Goal: Task Accomplishment & Management: Manage account settings

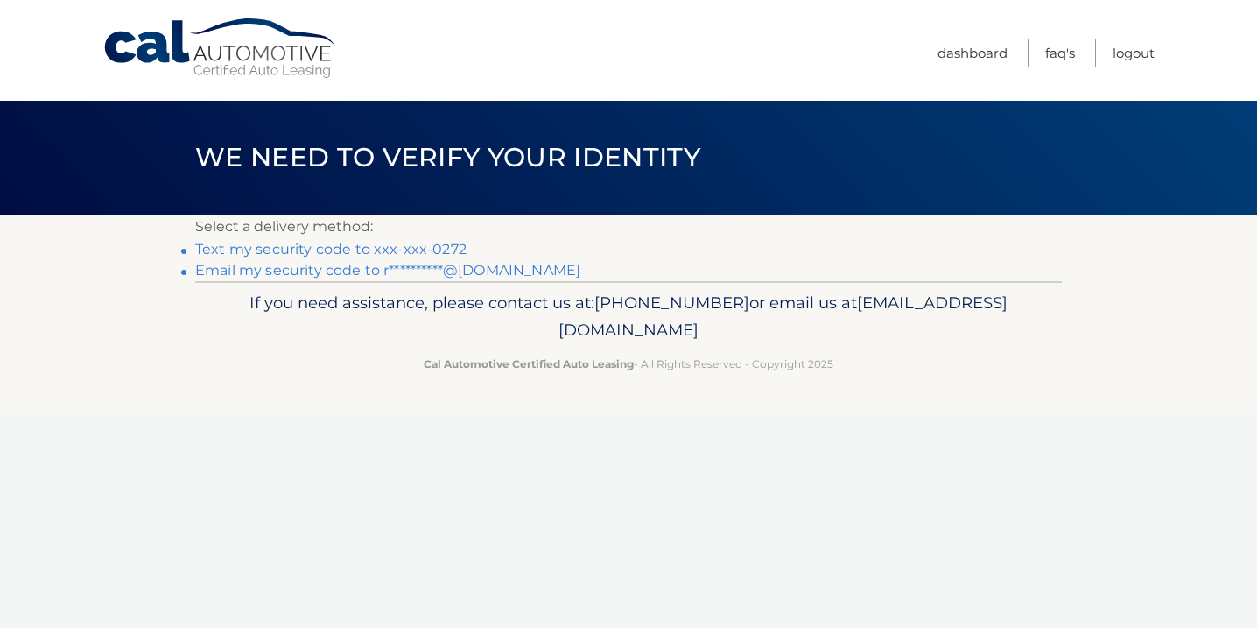
click at [251, 250] on link "Text my security code to xxx-xxx-0272" at bounding box center [330, 249] width 271 height 17
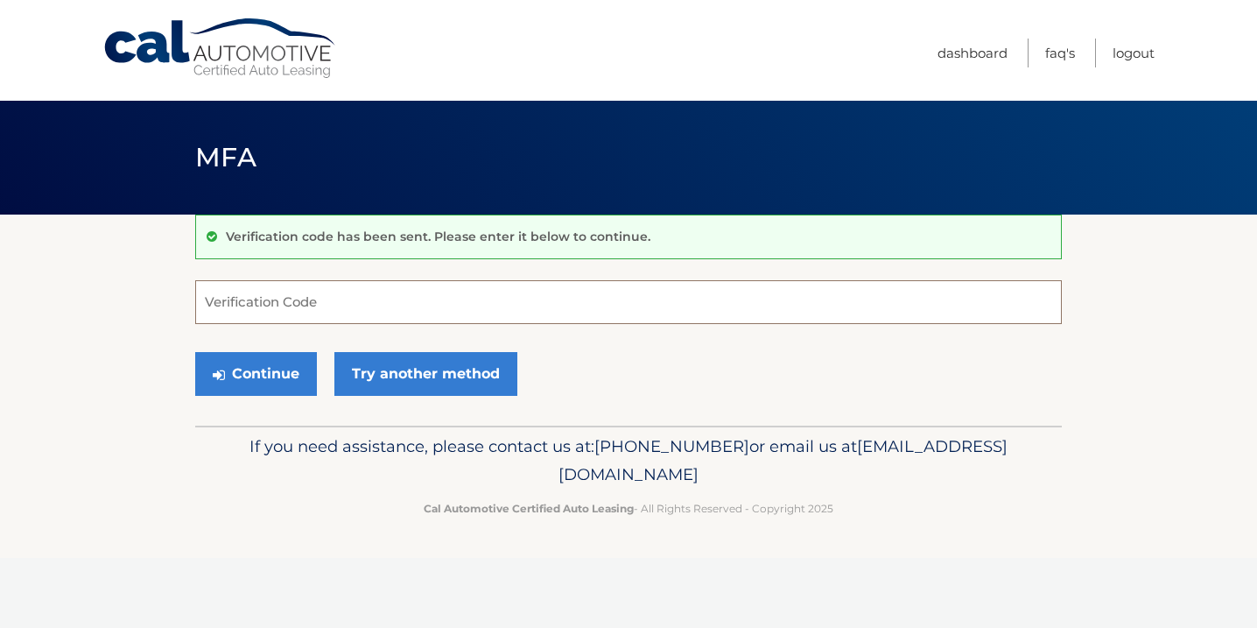
click at [331, 290] on input "Verification Code" at bounding box center [628, 302] width 866 height 44
type input "853865"
click at [265, 382] on button "Continue" at bounding box center [256, 374] width 122 height 44
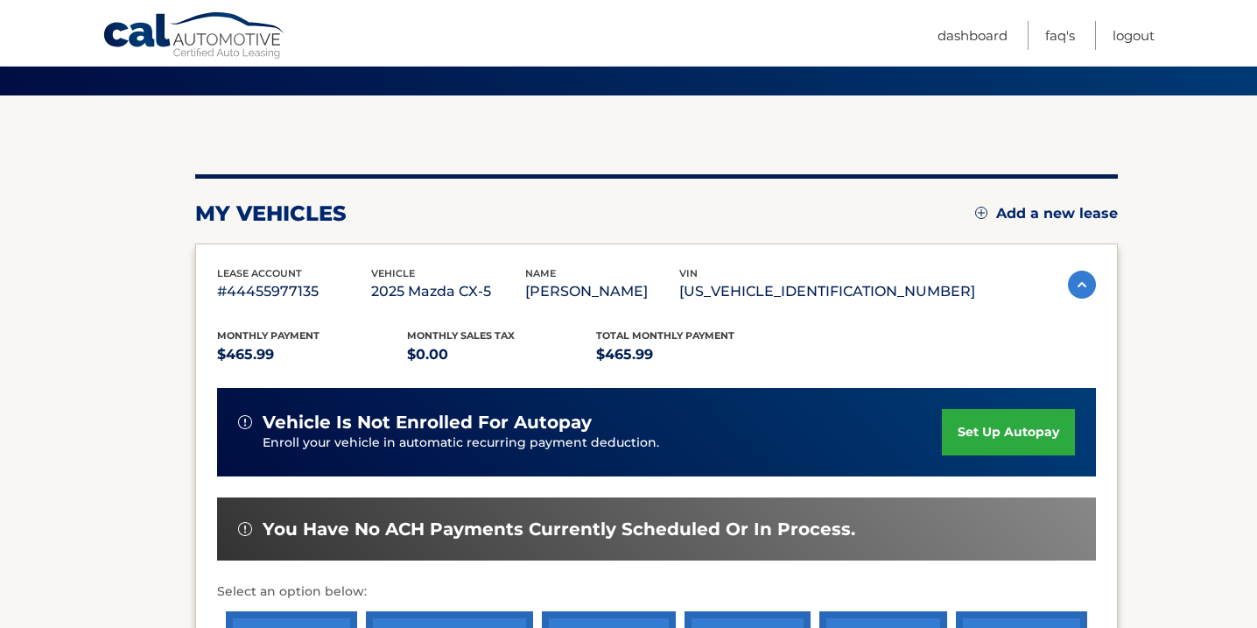
scroll to position [121, 0]
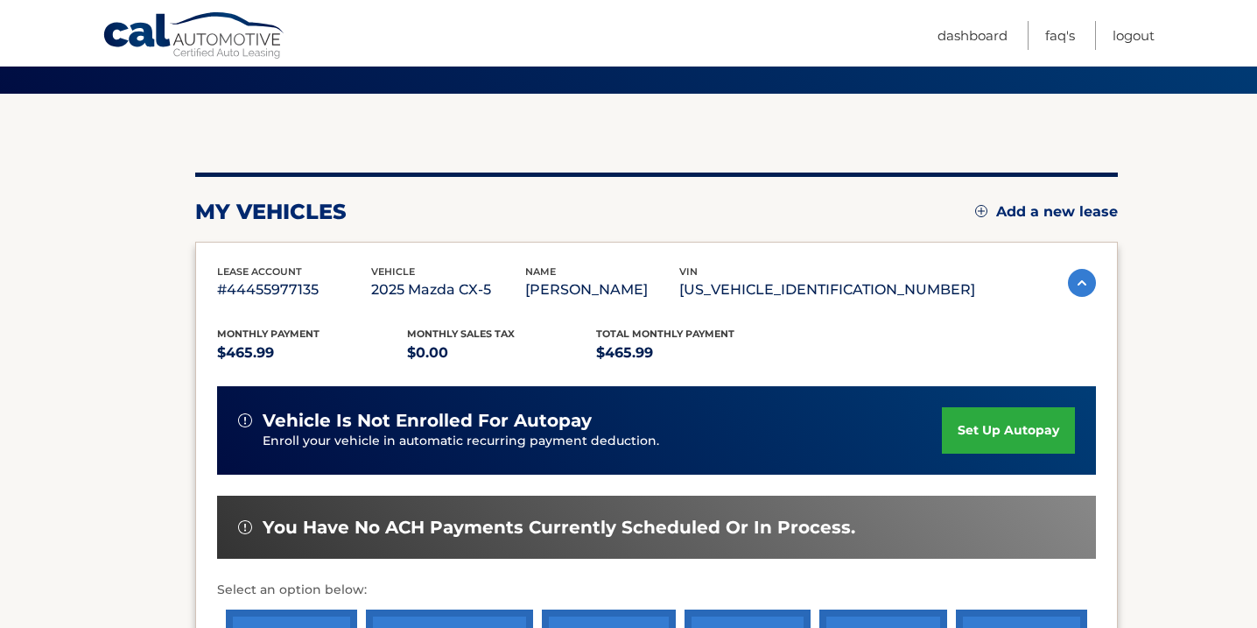
click at [990, 431] on link "set up autopay" at bounding box center [1008, 430] width 133 height 46
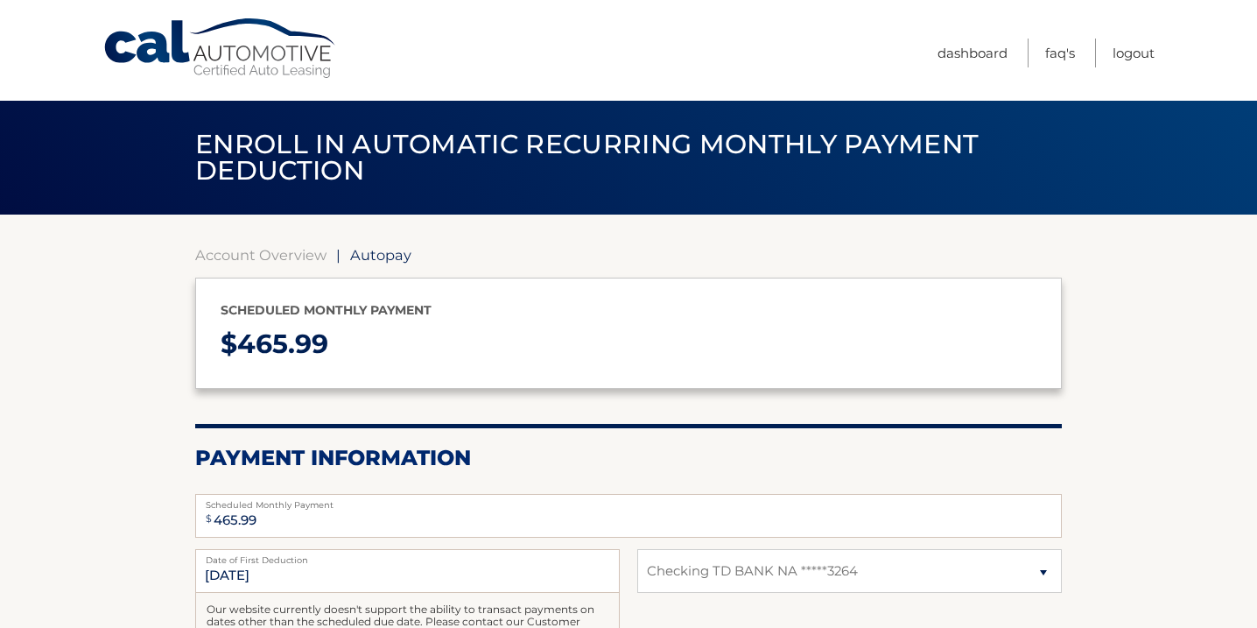
select select "ZWIyNTFmNDEtMmZhNi00M2I2LTk2OTctMWEyZGQ1N2YyM2I1"
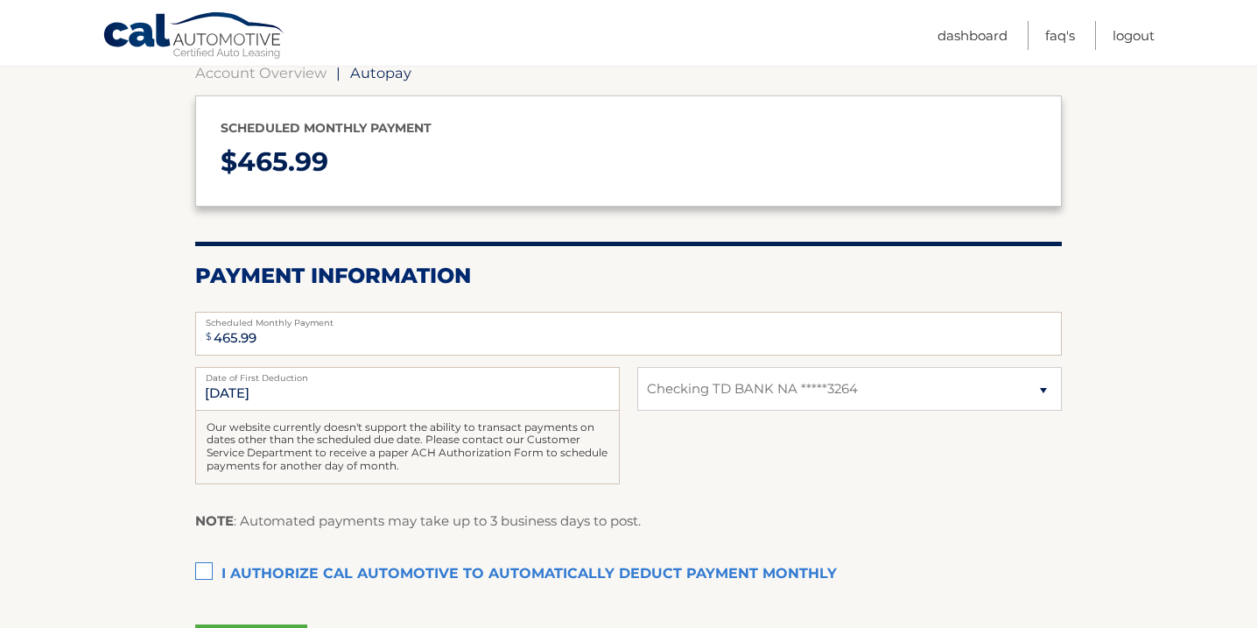
scroll to position [185, 0]
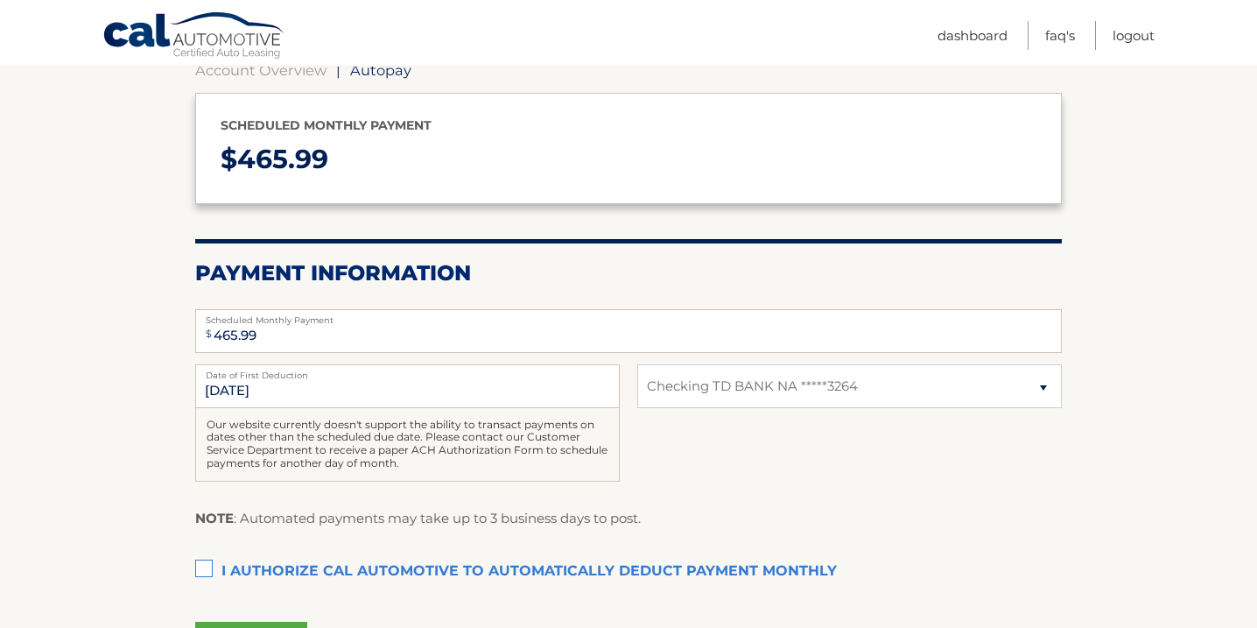
click at [200, 569] on label "I authorize cal automotive to automatically deduct payment monthly This checkbo…" at bounding box center [628, 571] width 866 height 35
click at [0, 0] on input "I authorize cal automotive to automatically deduct payment monthly This checkbo…" at bounding box center [0, 0] width 0 height 0
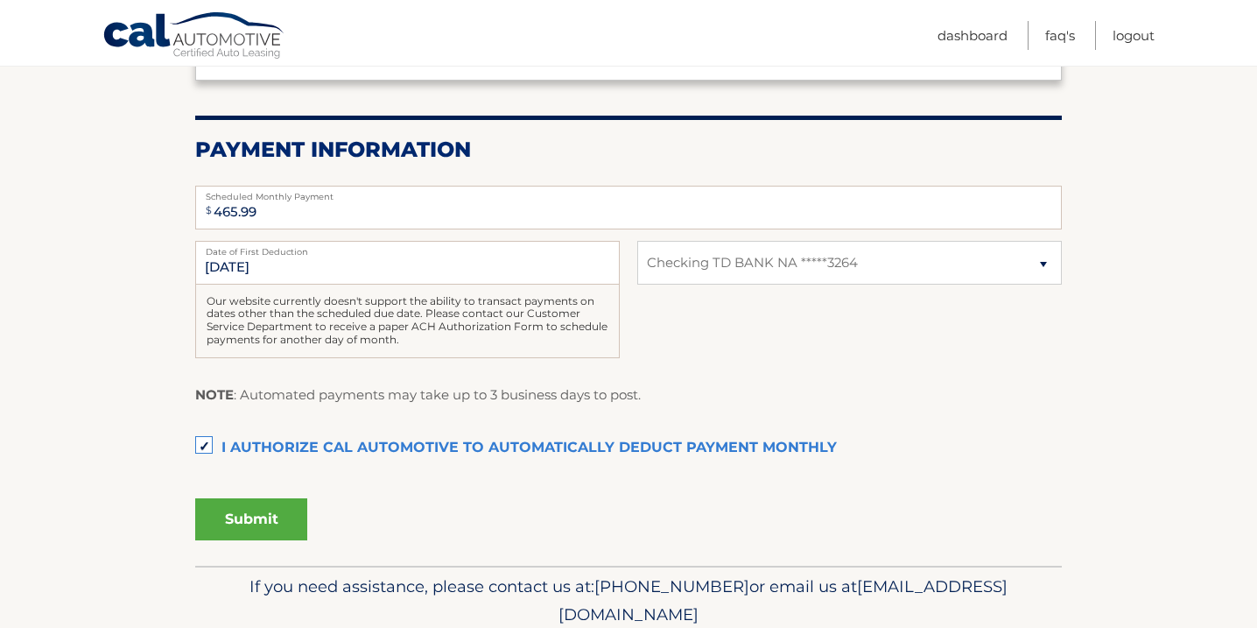
scroll to position [378, 0]
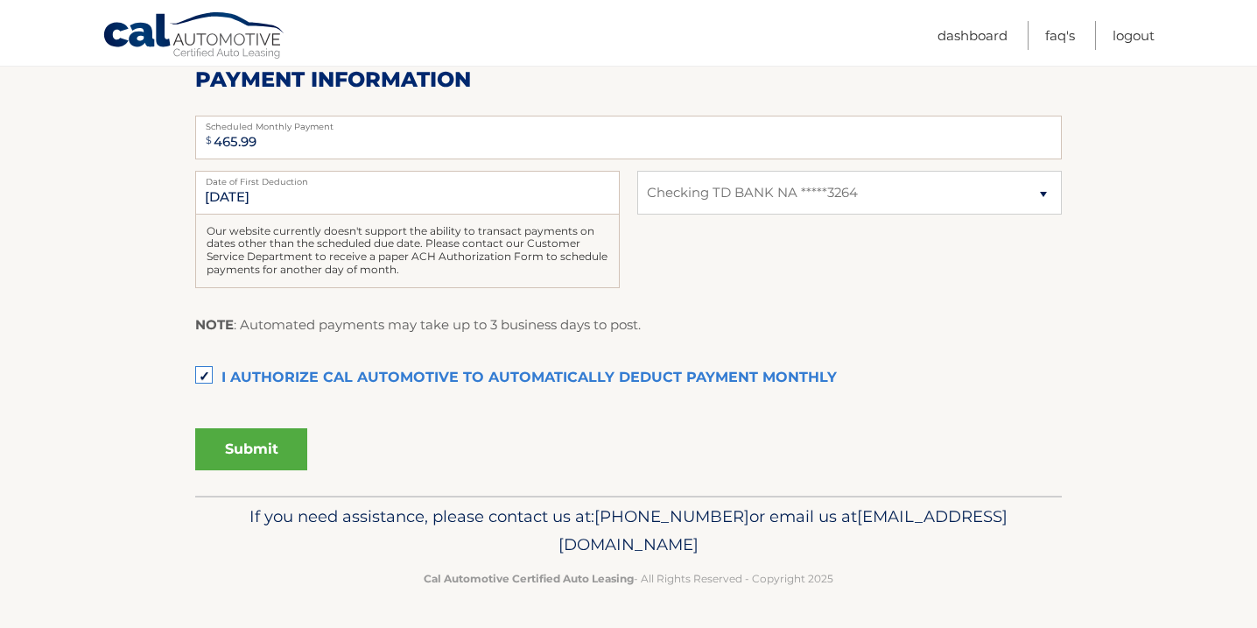
click at [268, 450] on button "Submit" at bounding box center [251, 449] width 112 height 42
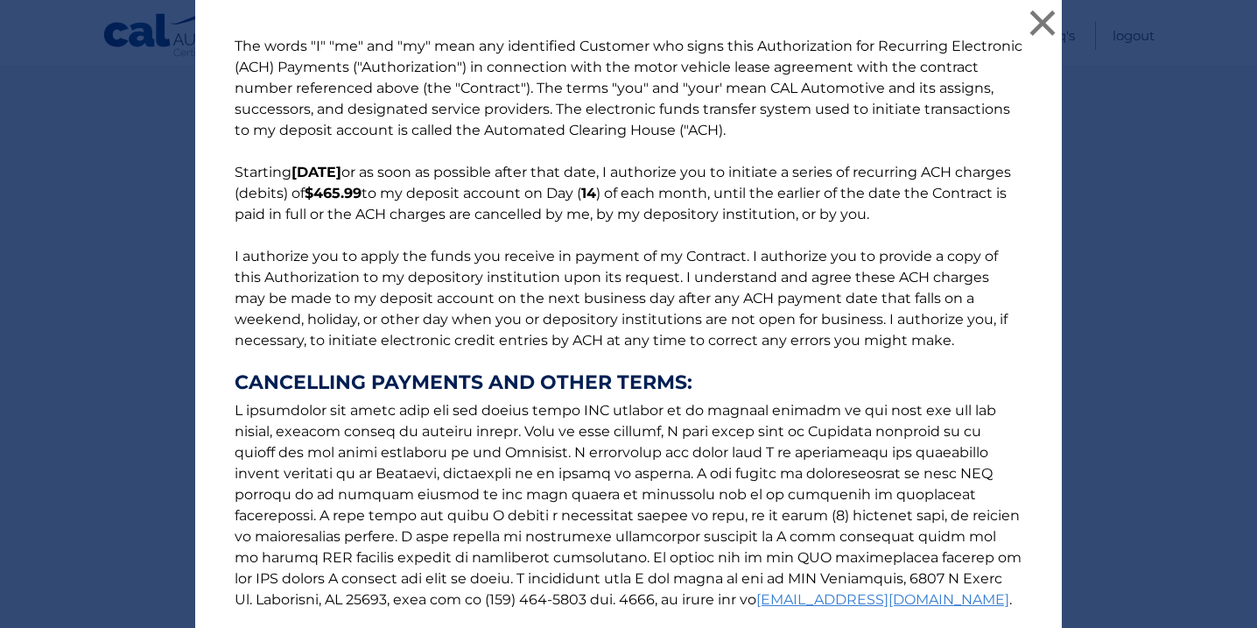
scroll to position [199, 0]
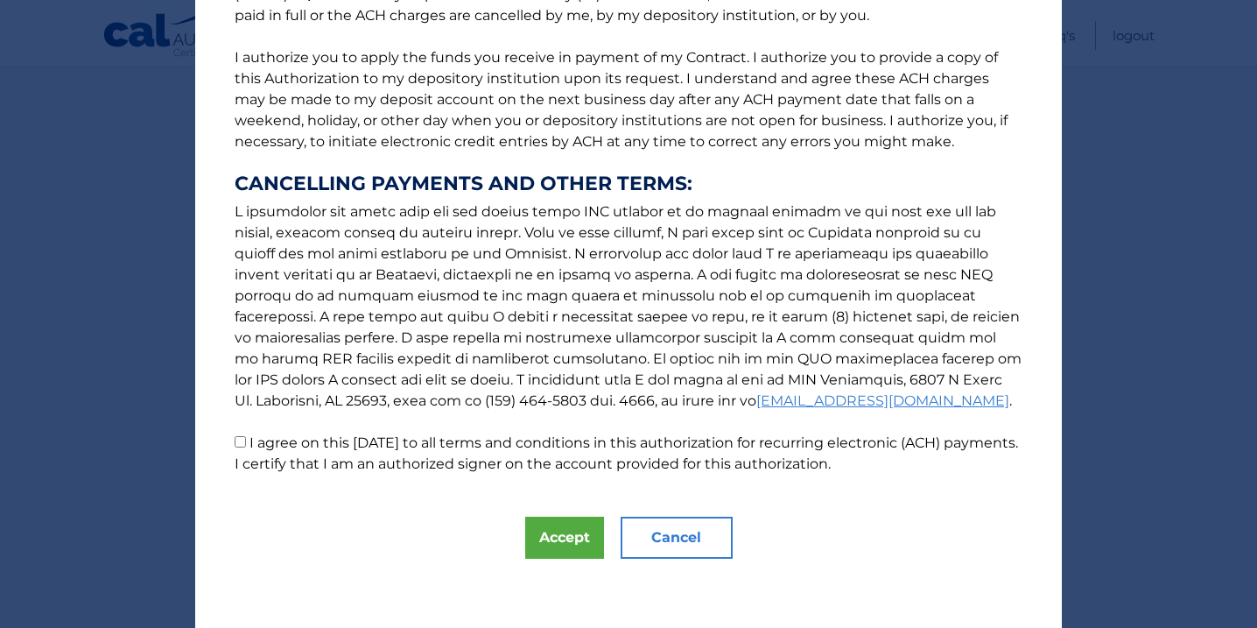
click at [237, 443] on input "I agree on this 10/13/2025 to all terms and conditions in this authorization fo…" at bounding box center [240, 441] width 11 height 11
checkbox input "true"
click at [554, 535] on button "Accept" at bounding box center [564, 537] width 79 height 42
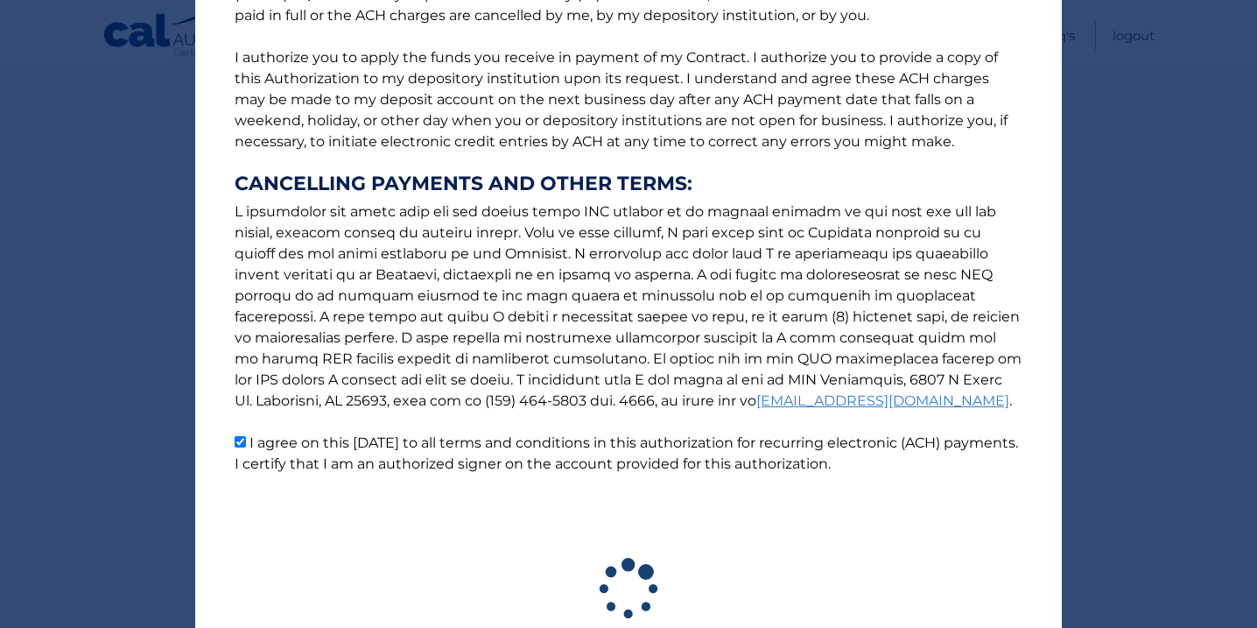
scroll to position [329, 0]
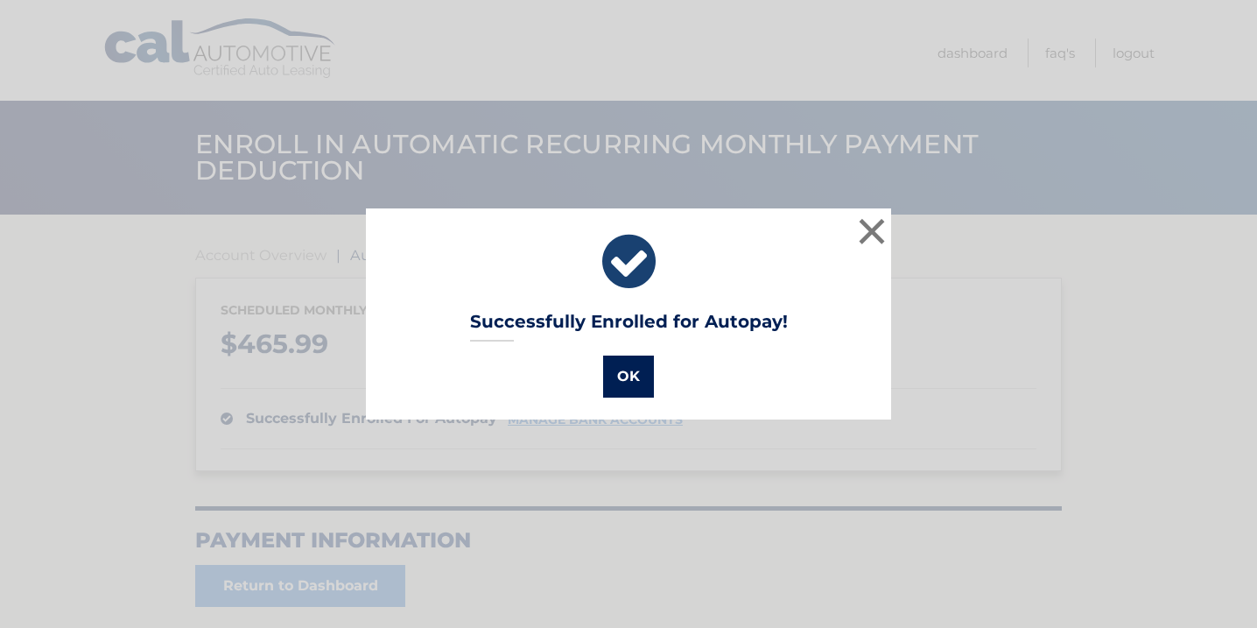
click at [627, 382] on button "OK" at bounding box center [628, 376] width 51 height 42
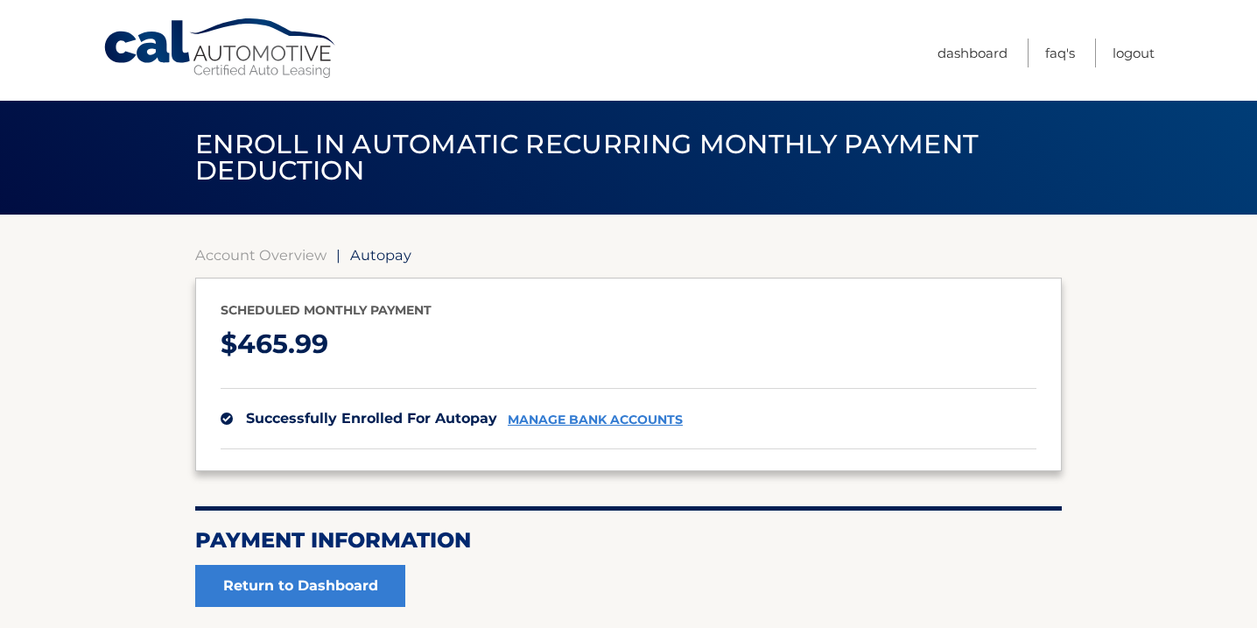
click at [615, 417] on link "manage bank accounts" at bounding box center [595, 419] width 175 height 15
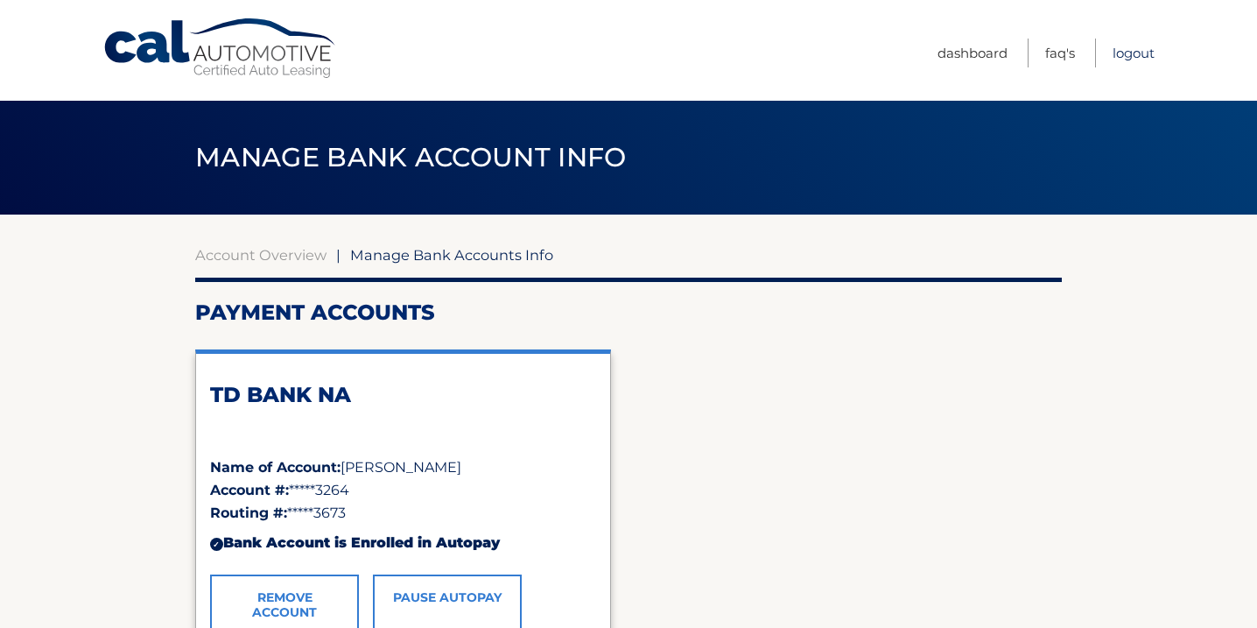
click at [1121, 47] on link "Logout" at bounding box center [1133, 53] width 42 height 29
